Goal: Transaction & Acquisition: Download file/media

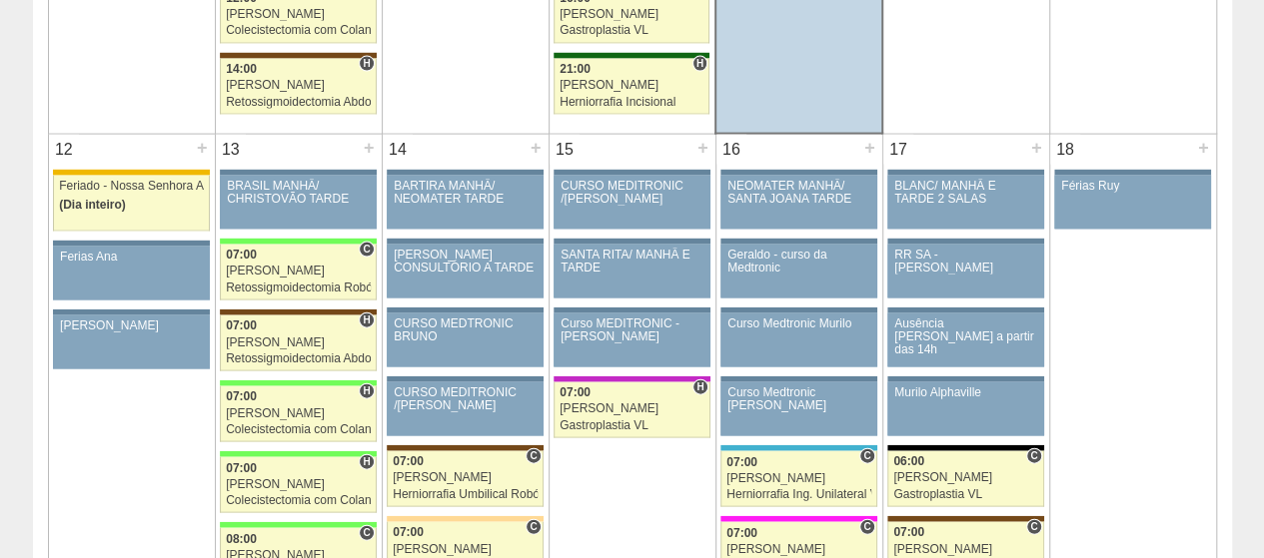
scroll to position [2316, 0]
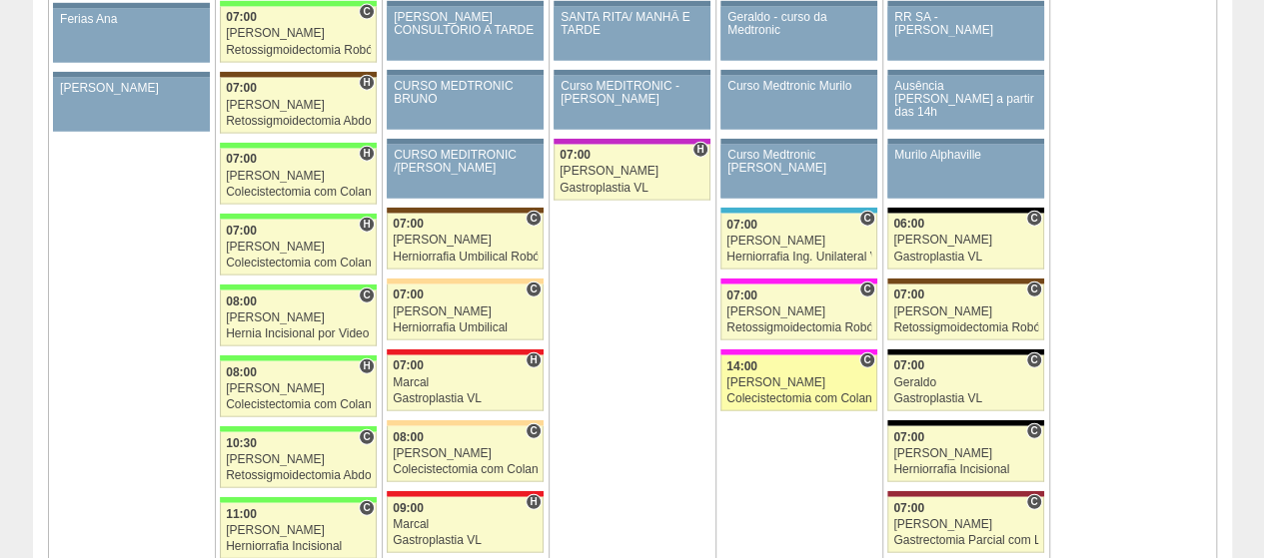
click at [760, 377] on div "[PERSON_NAME]" at bounding box center [798, 383] width 145 height 13
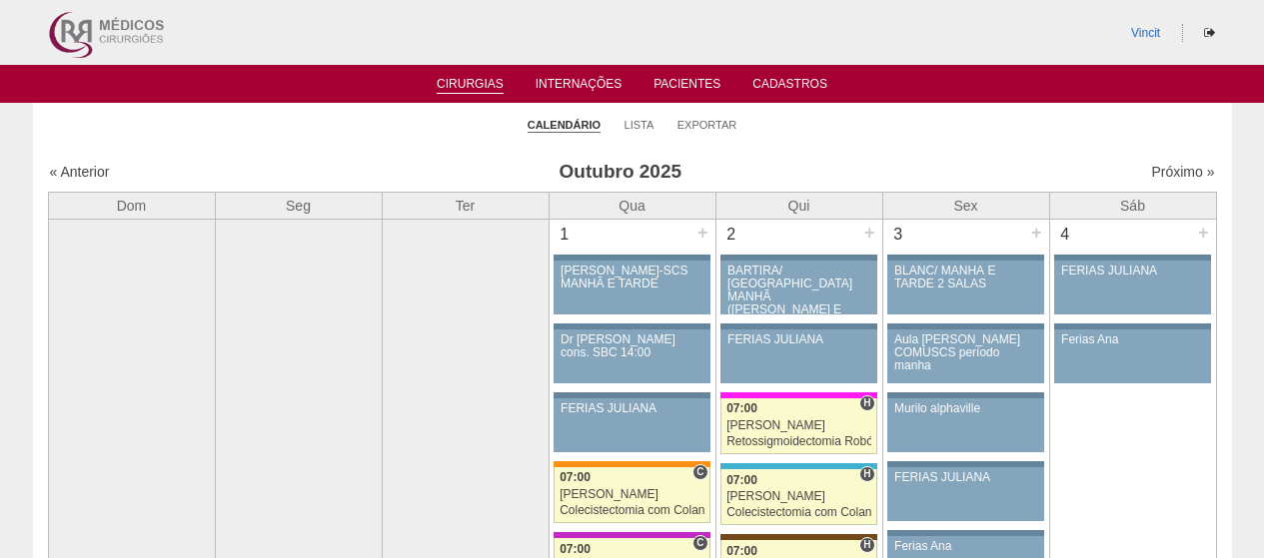
scroll to position [2317, 0]
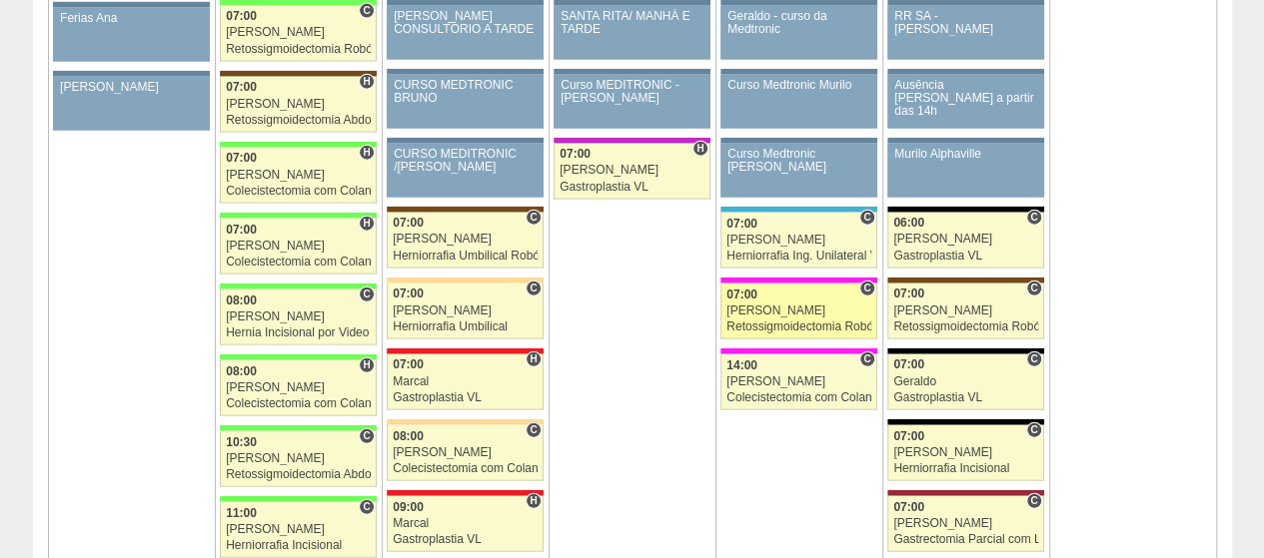
click at [789, 289] on div "07:00" at bounding box center [798, 295] width 145 height 13
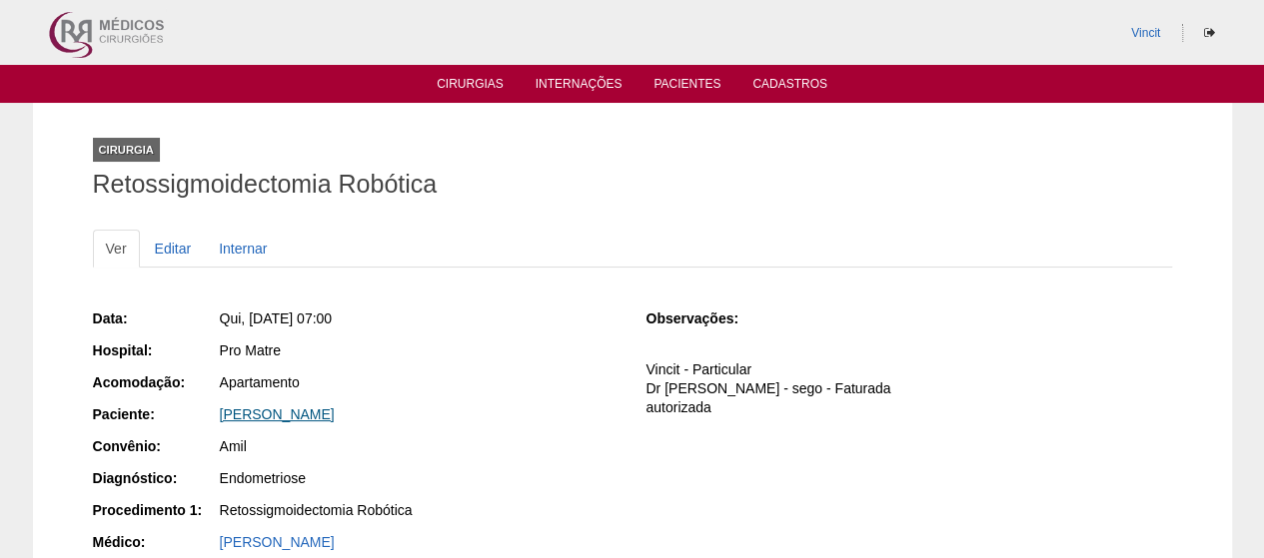
click at [288, 417] on link "CAMILA VALLIM MAZERO" at bounding box center [277, 415] width 115 height 16
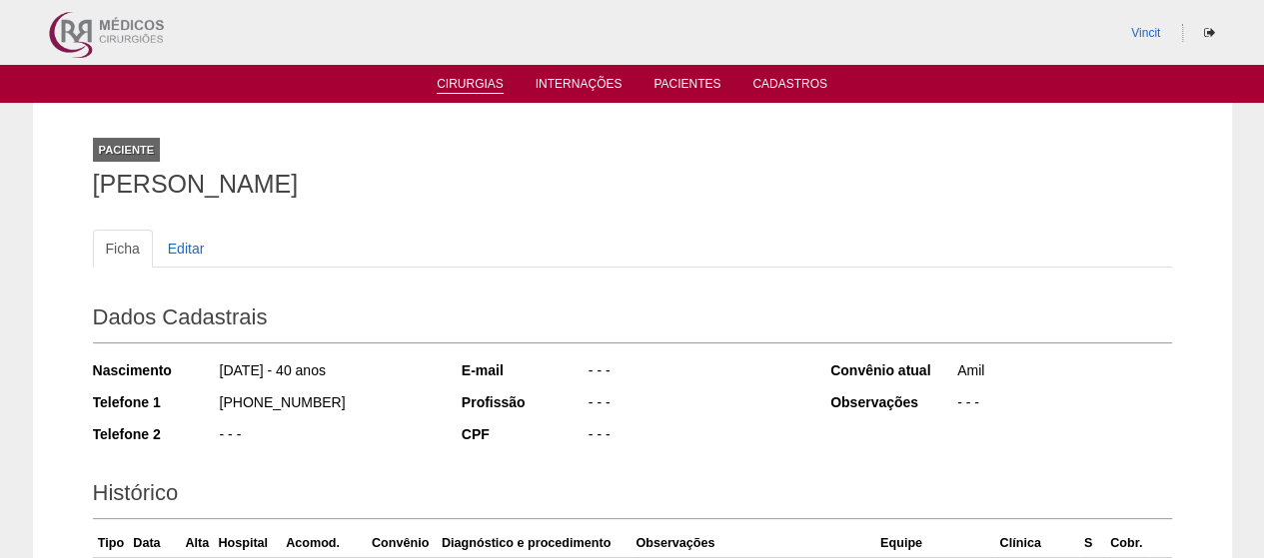
click at [462, 80] on link "Cirurgias" at bounding box center [470, 85] width 67 height 17
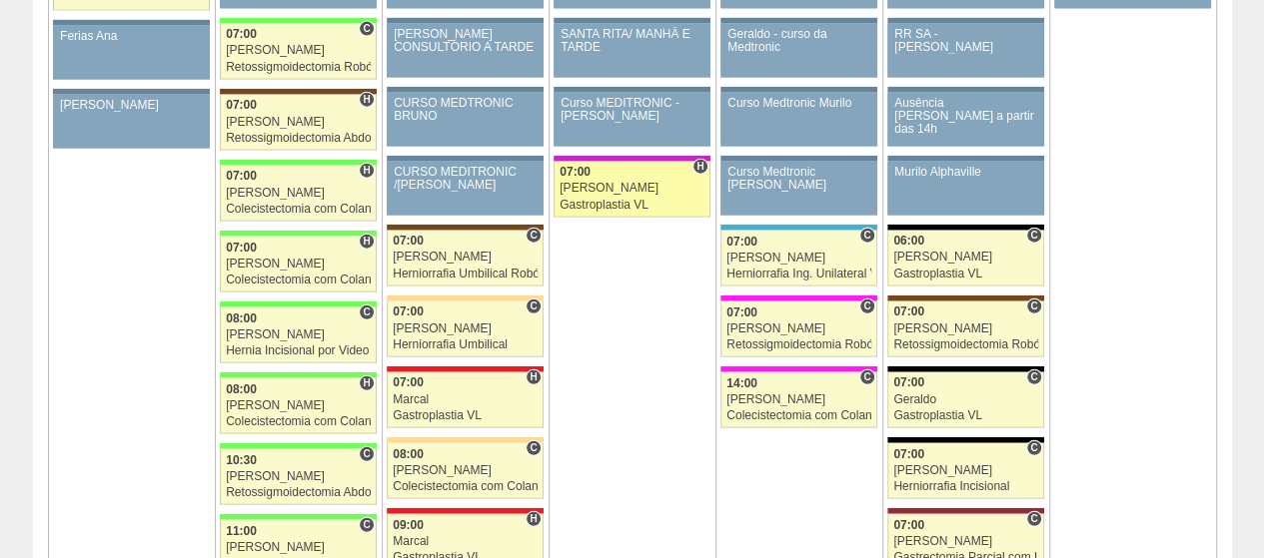
scroll to position [2298, 0]
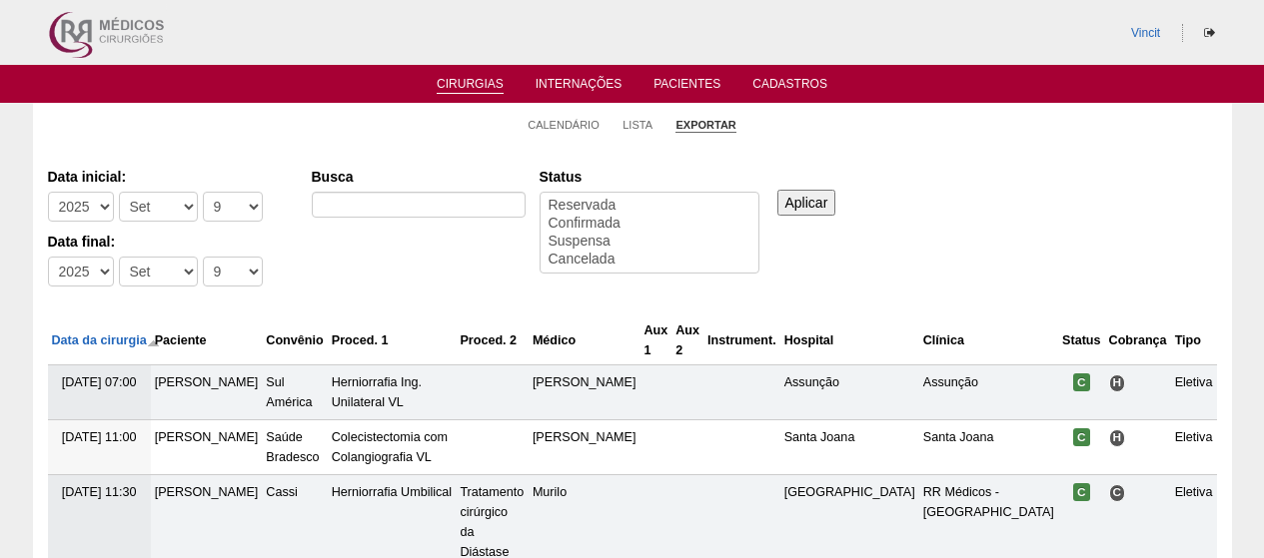
select select "9"
select select
click at [218, 269] on select "-Dia 1 2 3 4 5 6 7 8 9 10 11 12 13 14 15 16 17 18 19 20 21 22 23 24 25 26 27 28…" at bounding box center [233, 272] width 60 height 30
drag, startPoint x: 155, startPoint y: 236, endPoint x: 193, endPoint y: 226, distance: 39.3
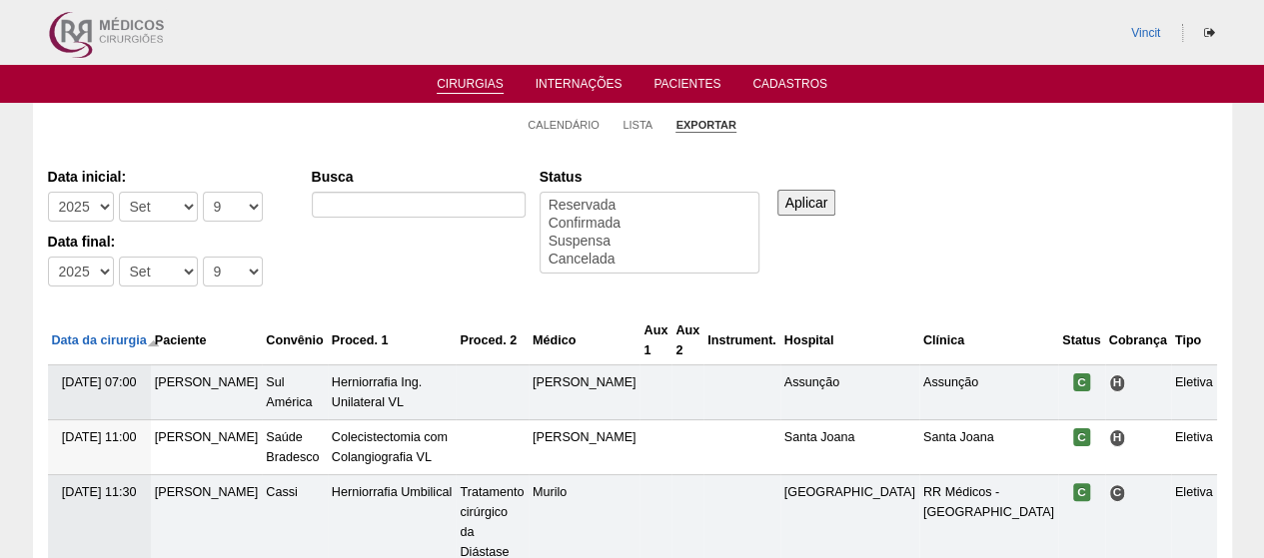
click at [160, 236] on label "Data final:" at bounding box center [170, 242] width 244 height 20
click at [209, 220] on select "-Dia 1 2 3 4 5 6 7 8 9 10 11 12 13 14 15 16 17 18 19 20 21 22 23 24 25 26 27 28…" at bounding box center [233, 207] width 60 height 30
select select "1"
click at [203, 192] on select "-Dia 1 2 3 4 5 6 7 8 9 10 11 12 13 14 15 16 17 18 19 20 21 22 23 24 25 26 27 28…" at bounding box center [233, 207] width 60 height 30
click at [230, 239] on label "Data final:" at bounding box center [170, 242] width 244 height 20
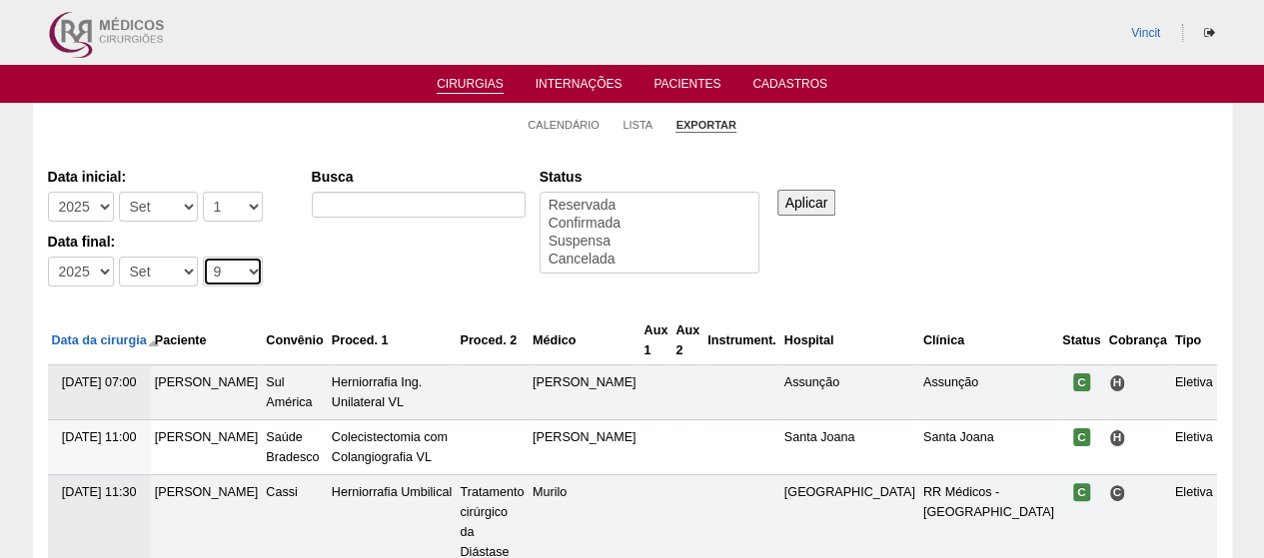
drag, startPoint x: 226, startPoint y: 261, endPoint x: 228, endPoint y: 271, distance: 10.2
click at [226, 261] on select "-Dia 1 2 3 4 5 6 7 8 9 10 11 12 13 14 15 16 17 18 19 20 21 22 23 24 25 26 27 28…" at bounding box center [233, 272] width 60 height 30
click at [218, 282] on select "-Dia 1 2 3 4 5 6 7 8 9 10 11 12 13 14 15 16 17 18 19 20 21 22 23 24 25 26 27 28…" at bounding box center [233, 272] width 60 height 30
select select "30"
click at [203, 257] on select "-Dia 1 2 3 4 5 6 7 8 9 10 11 12 13 14 15 16 17 18 19 20 21 22 23 24 25 26 27 28…" at bounding box center [233, 272] width 60 height 30
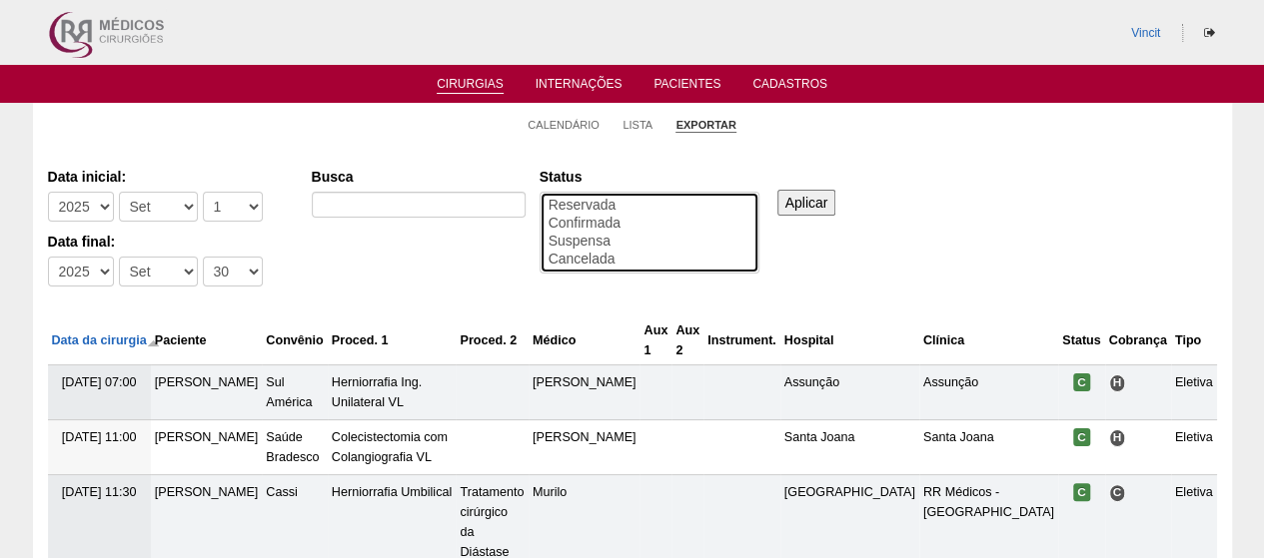
select select "conf"
click at [587, 221] on option "Confirmada" at bounding box center [649, 224] width 206 height 18
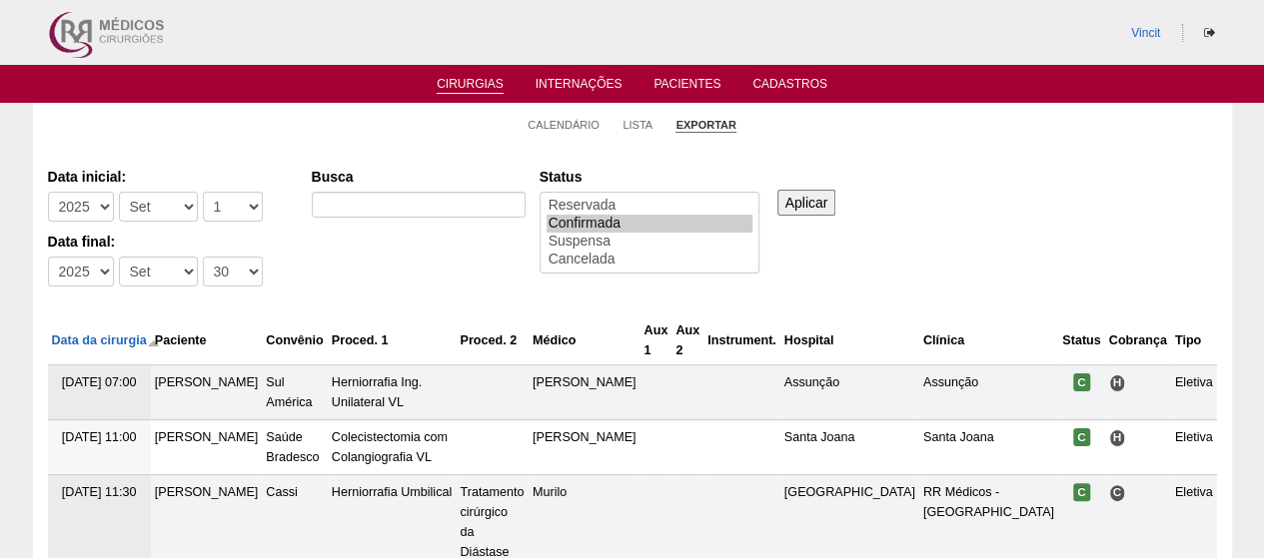
click at [796, 190] on input "Aplicar" at bounding box center [806, 203] width 59 height 26
click at [825, 205] on input "Aplicar" at bounding box center [806, 203] width 59 height 26
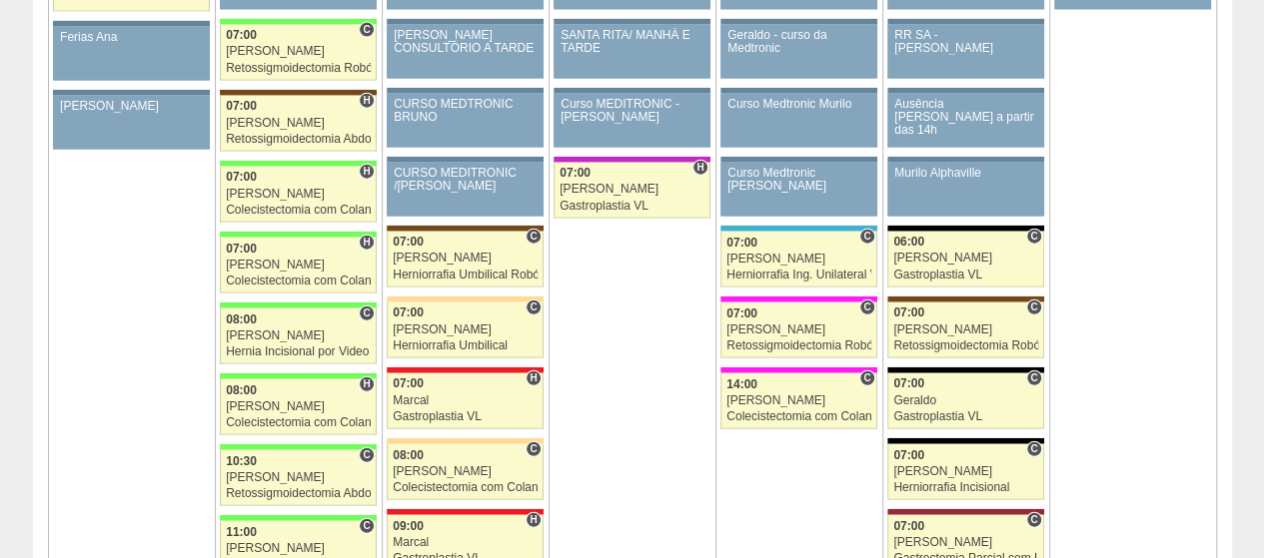
scroll to position [2298, 0]
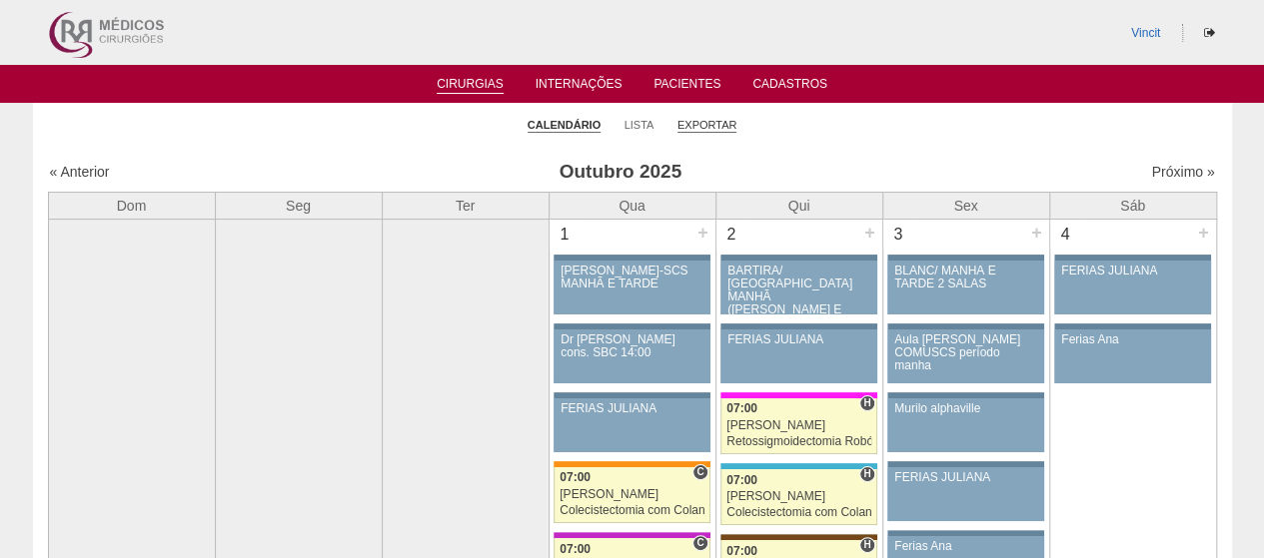
click at [712, 128] on link "Exportar" at bounding box center [707, 125] width 60 height 15
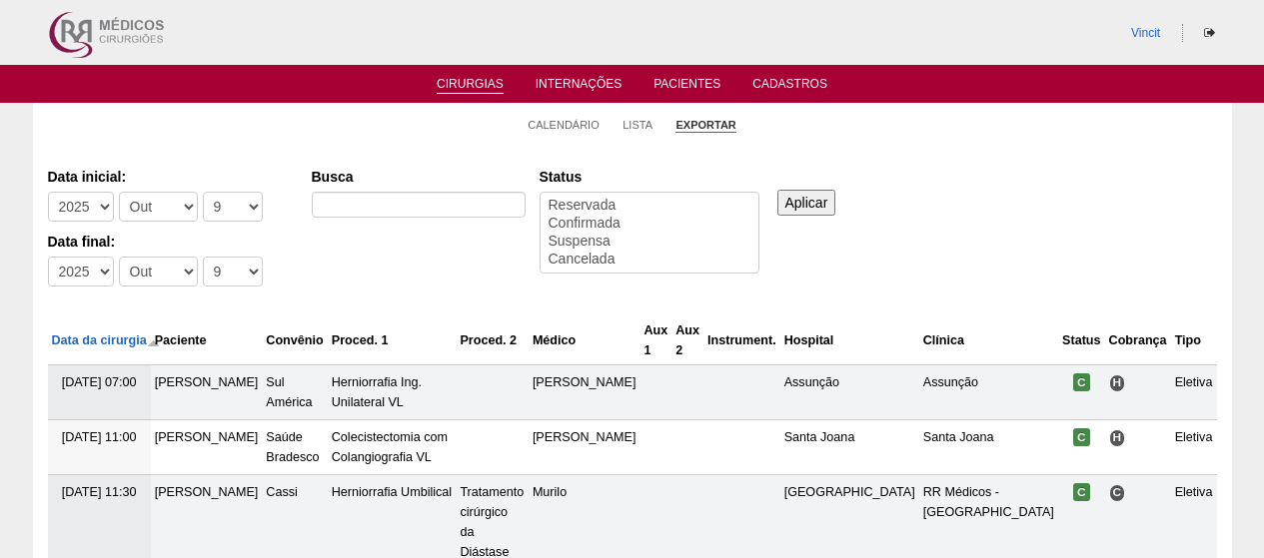
select select
click at [236, 211] on select "-Dia 1 2 3 4 5 6 7 8 9 10 11 12 13 14 15 16 17 18 19 20 21 22 23 24 25 26 27 28…" at bounding box center [233, 207] width 60 height 30
select select "1"
click at [203, 192] on select "-Dia 1 2 3 4 5 6 7 8 9 10 11 12 13 14 15 16 17 18 19 20 21 22 23 24 25 26 27 28…" at bounding box center [233, 207] width 60 height 30
click at [149, 213] on select "-Mês Jan Fev Mar Abr Mai Jun Jul Ago Set Out Nov Dez" at bounding box center [158, 207] width 79 height 30
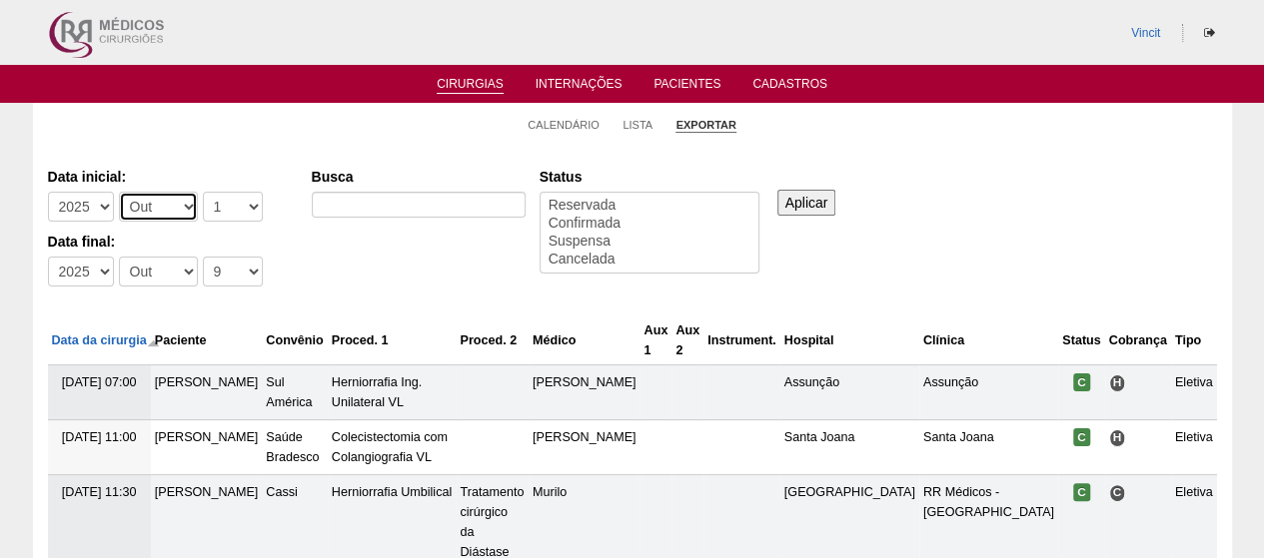
select select "9"
click at [119, 192] on select "-Mês Jan Fev Mar Abr Mai Jun Jul Ago Set Out Nov Dez" at bounding box center [158, 207] width 79 height 30
click at [249, 269] on div "-Dia 1 2 3 4 5 6 7 8 9 10 11 12 13 14 15 16 17 18 19 20 21 22 23 24 25 26 27 28…" at bounding box center [235, 277] width 65 height 40
click at [230, 259] on select "-Dia 1 2 3 4 5 6 7 8 9 10 11 12 13 14 15 16 17 18 19 20 21 22 23 24 25 26 27 28…" at bounding box center [233, 272] width 60 height 30
select select "30"
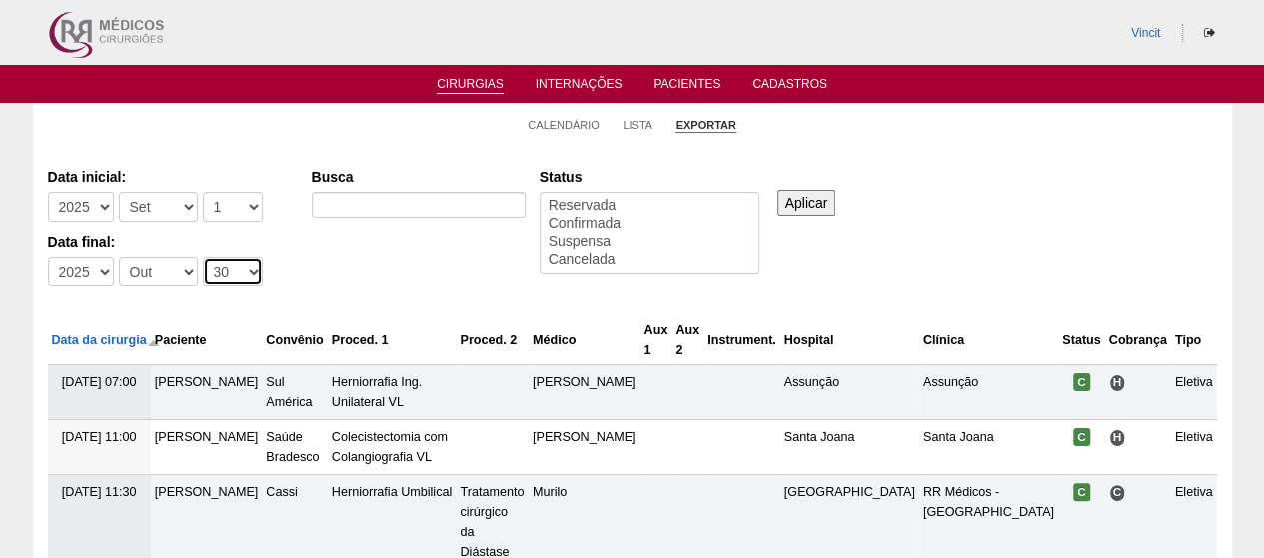
click at [203, 257] on select "-Dia 1 2 3 4 5 6 7 8 9 10 11 12 13 14 15 16 17 18 19 20 21 22 23 24 25 26 27 28…" at bounding box center [233, 272] width 60 height 30
click at [156, 282] on select "-Mês Jan Fev Mar Abr Mai Jun Jul Ago Set Out Nov Dez" at bounding box center [158, 272] width 79 height 30
select select "9"
click at [119, 257] on select "-Mês Jan Fev Mar Abr Mai Jun Jul Ago Set Out Nov Dez" at bounding box center [158, 272] width 79 height 30
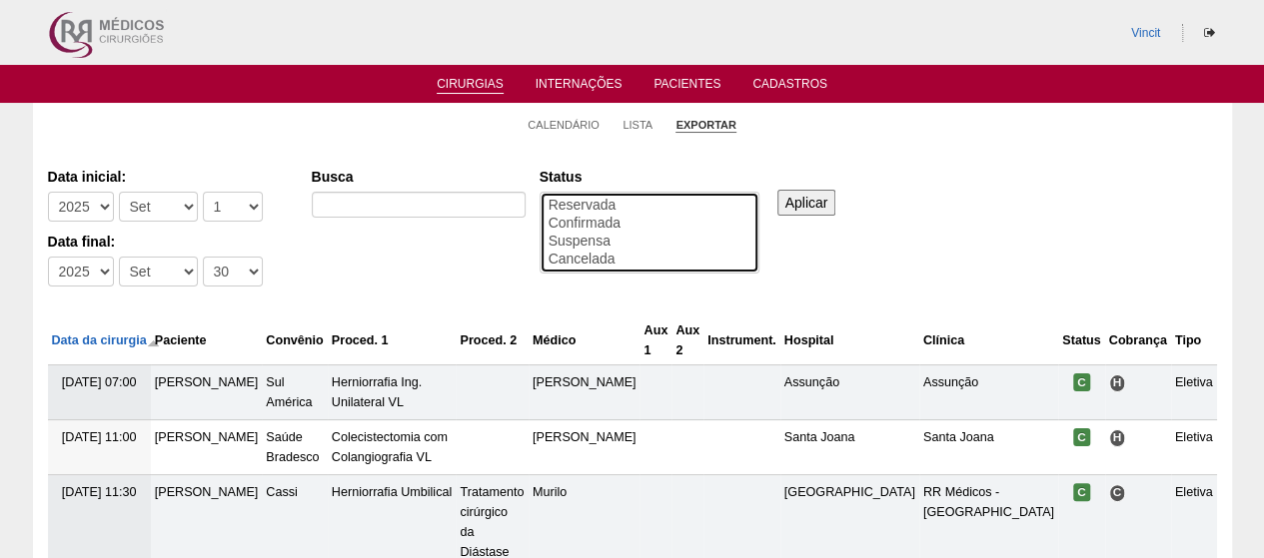
select select "conf"
click at [605, 223] on option "Confirmada" at bounding box center [649, 224] width 206 height 18
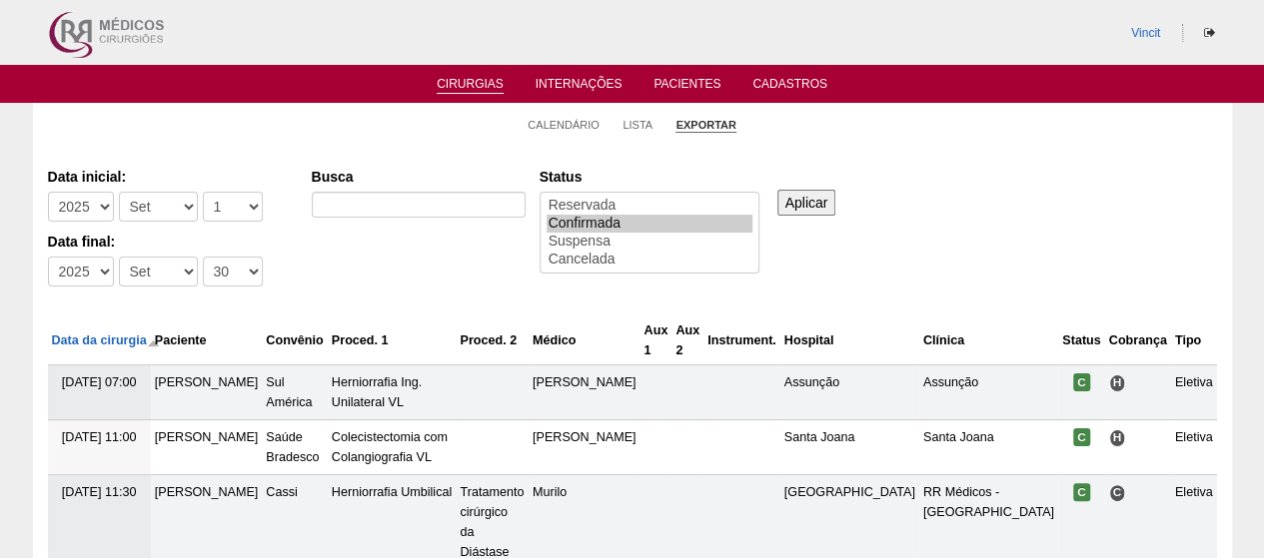
click at [803, 197] on input "Aplicar" at bounding box center [806, 203] width 59 height 26
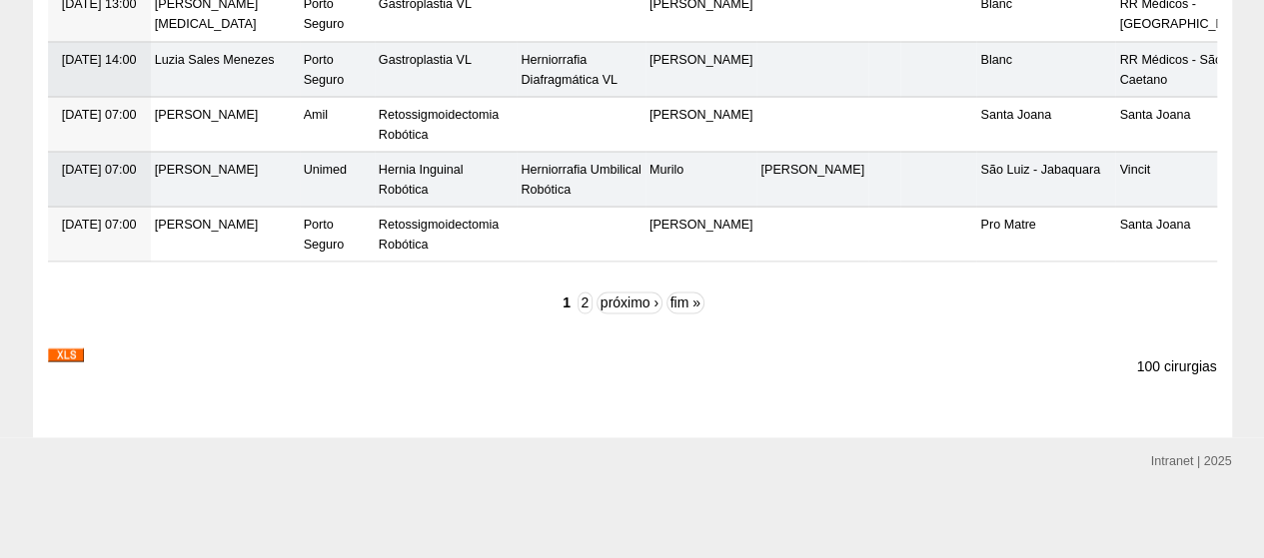
scroll to position [7062, 0]
click at [52, 348] on a=2025&date_filter=9&date_filter=1&date_filter=2025&date_filter=9&date_filter=30&keys=&field_txt_status_cirurgia_value_many_to_one=conf"] at bounding box center [66, 354] width 36 height 16
